Goal: Task Accomplishment & Management: Use online tool/utility

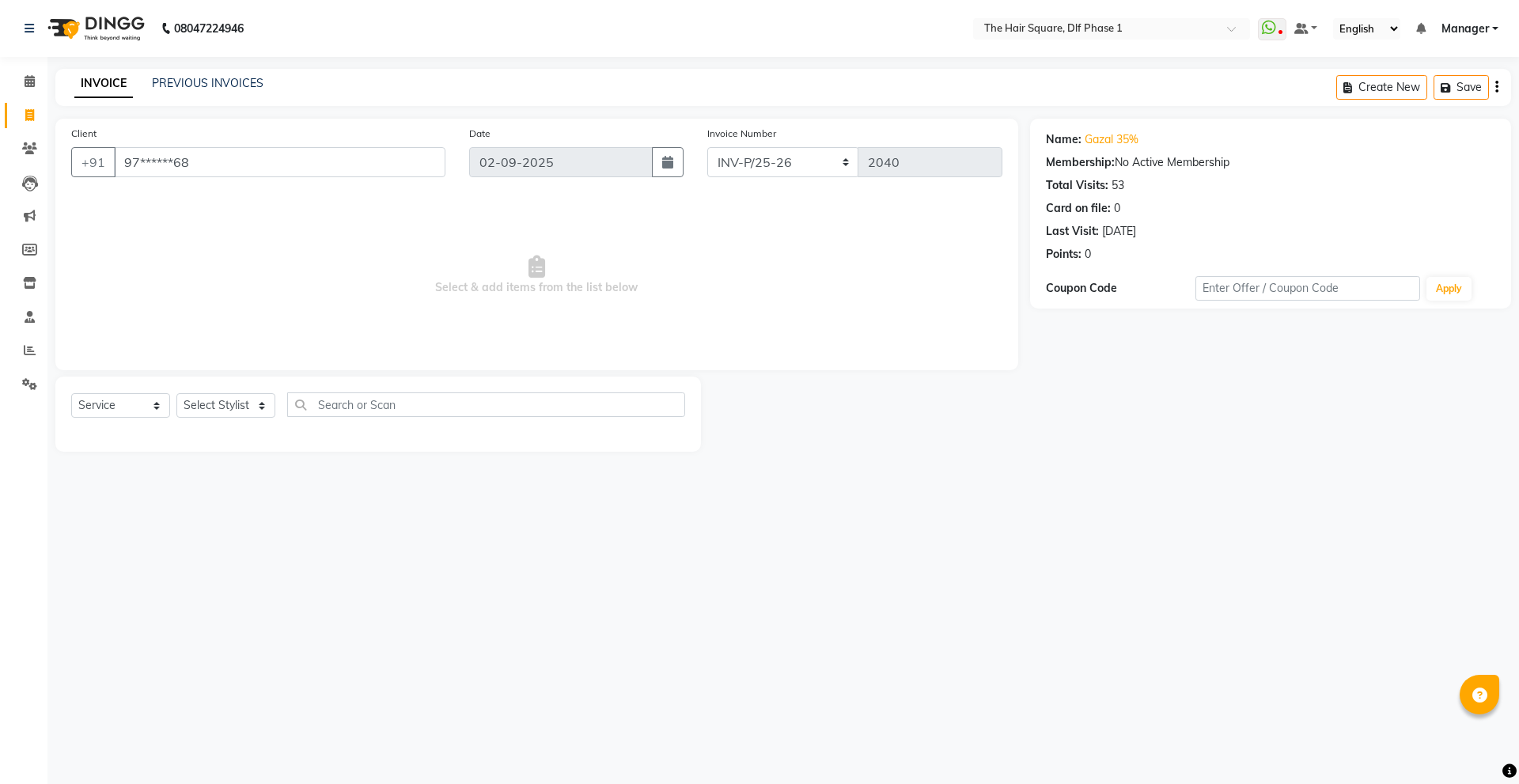
select select "5766"
select select "service"
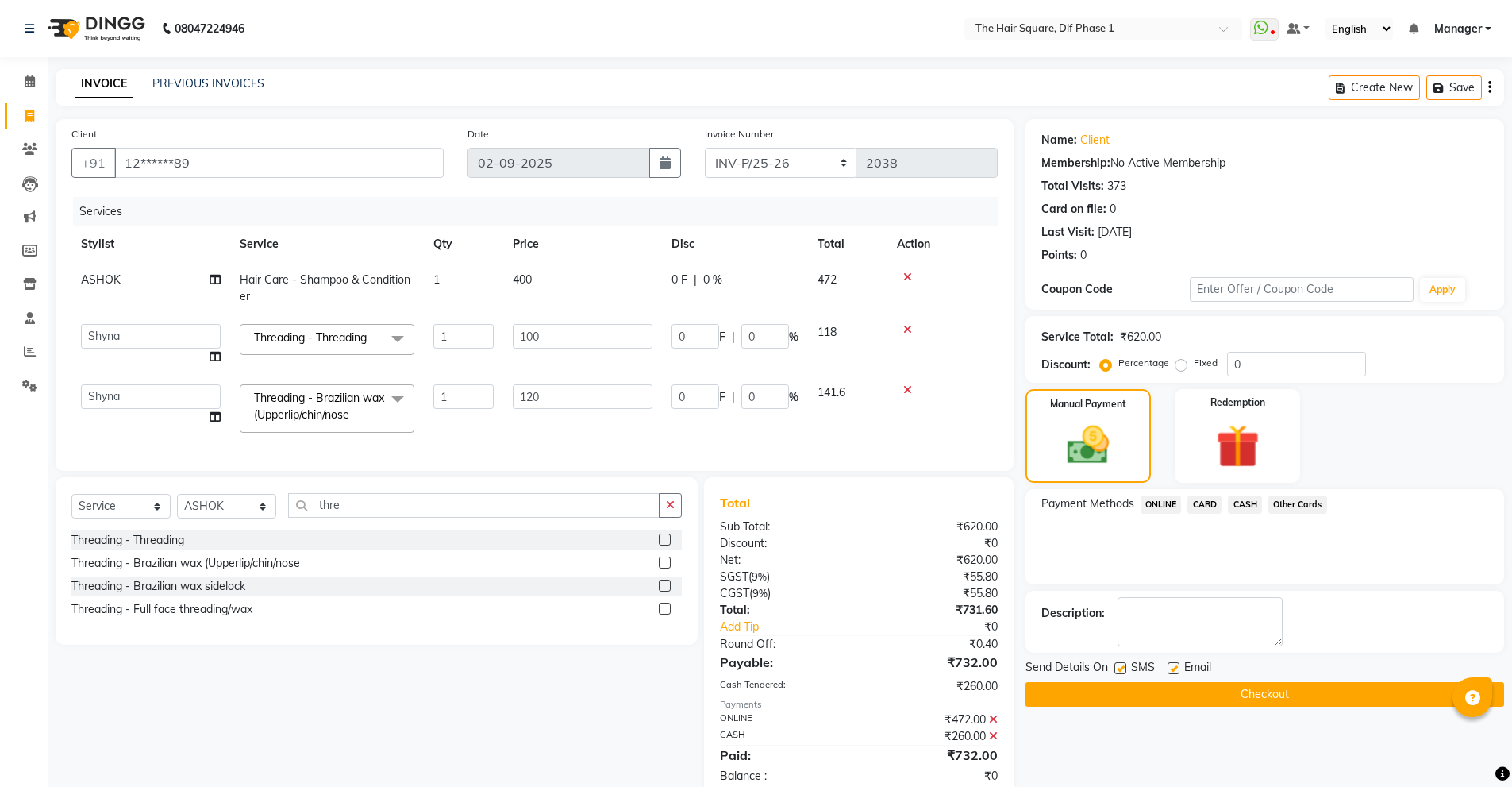
select select "5766"
select select "39751"
select select "service"
select select "39748"
